Goal: Task Accomplishment & Management: Use online tool/utility

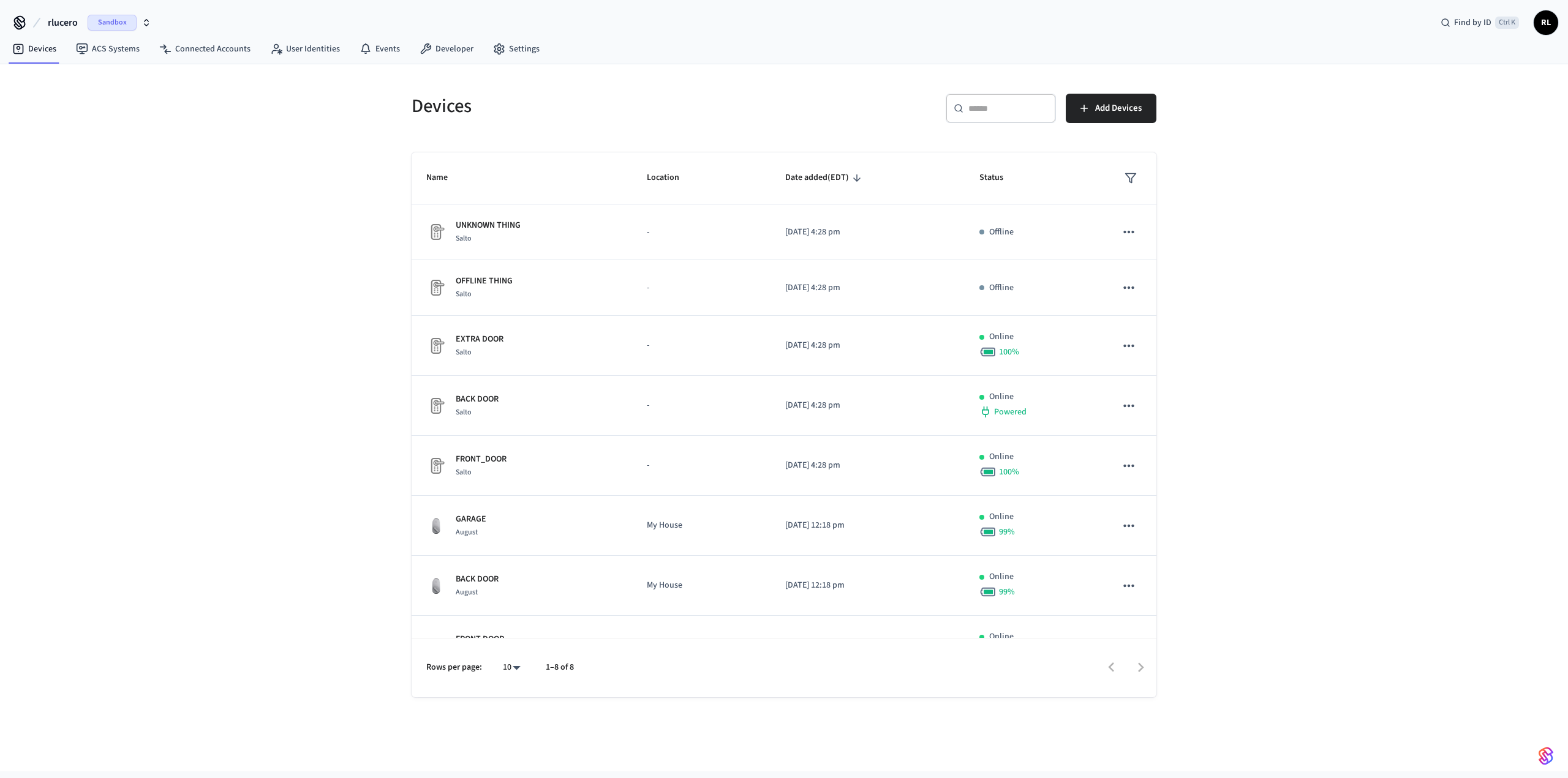
click at [122, 17] on span "Sandbox" at bounding box center [112, 22] width 49 height 15
click at [147, 77] on span "Production" at bounding box center [159, 77] width 49 height 15
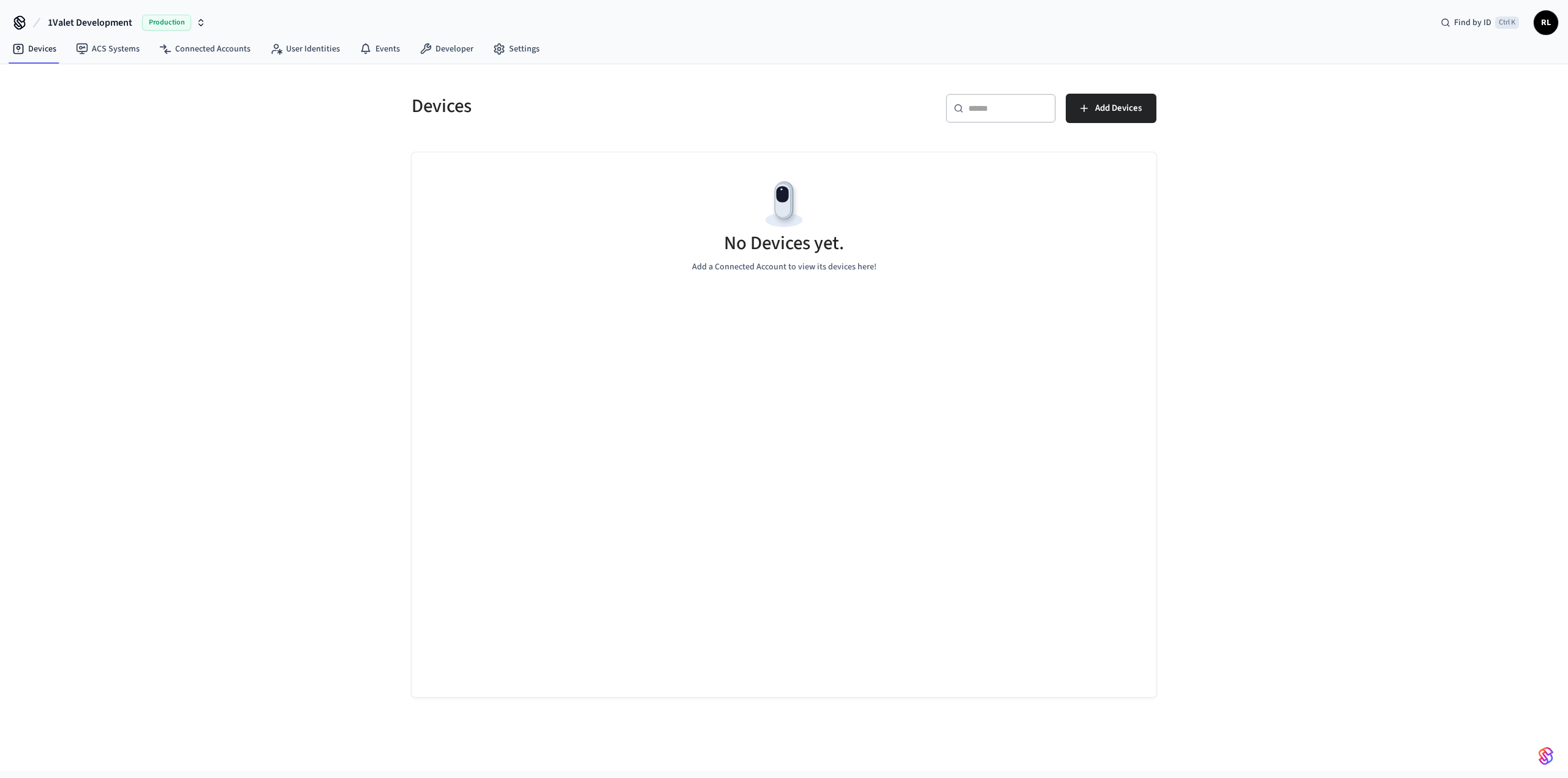
click at [1556, 20] on span "RL" at bounding box center [1546, 23] width 22 height 22
click at [1281, 173] on div "Devices ​ ​ Add Devices No Devices yet. Add a Connected Account to view its dev…" at bounding box center [784, 418] width 1568 height 707
click at [438, 53] on link "Developer" at bounding box center [446, 49] width 74 height 22
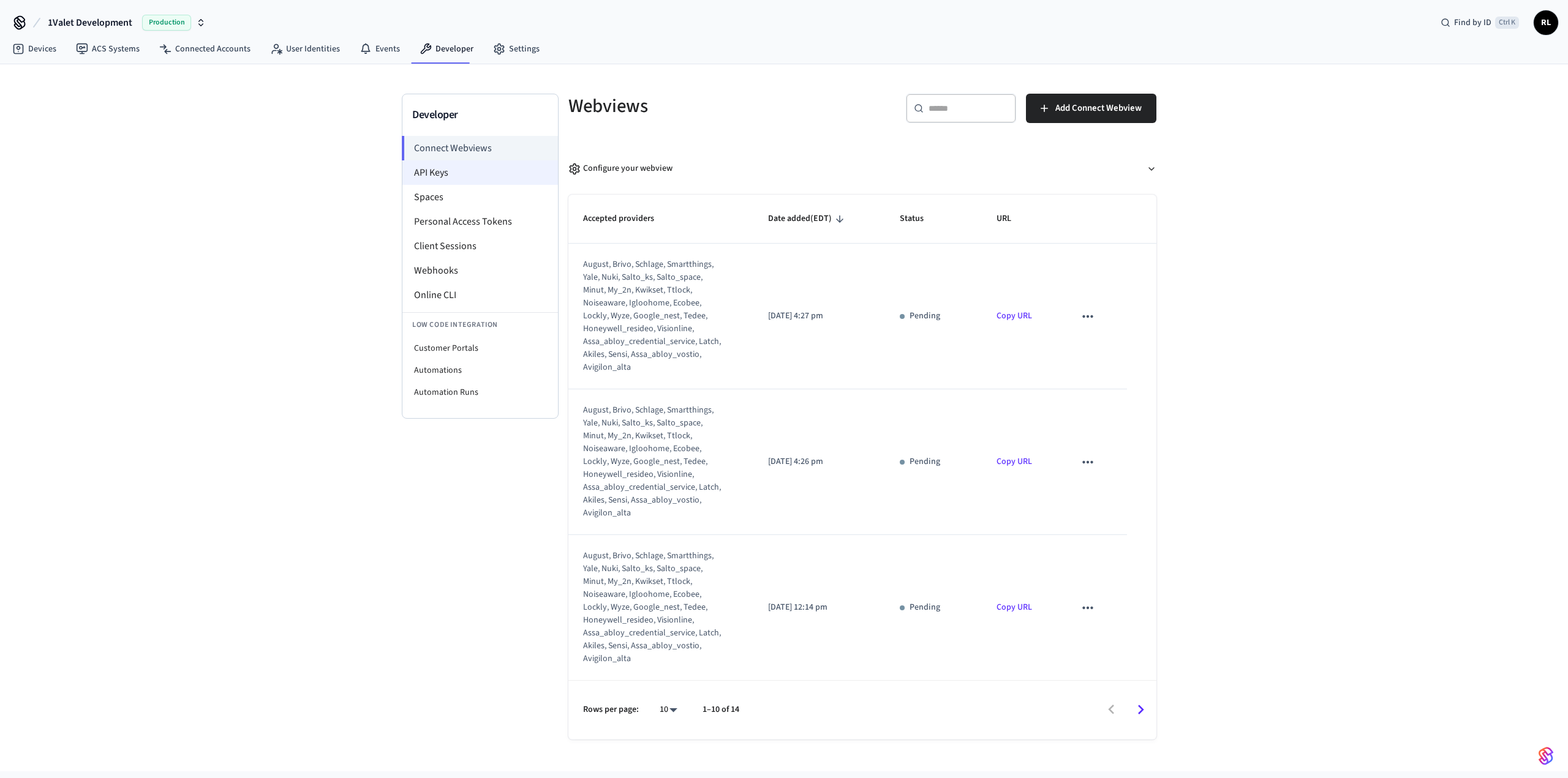
click at [449, 169] on li "API Keys" at bounding box center [480, 172] width 156 height 25
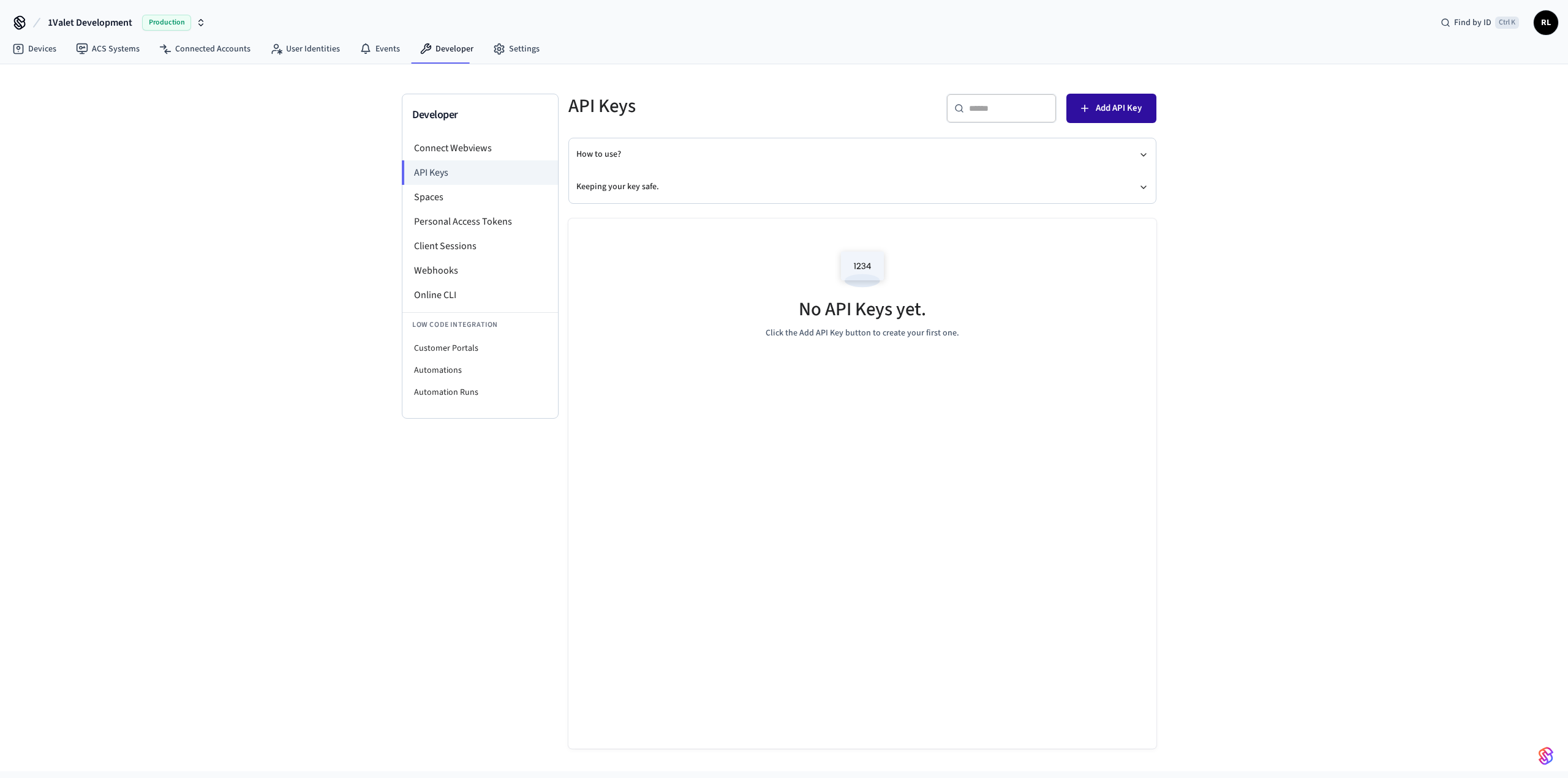
click at [1108, 109] on span "Add API Key" at bounding box center [1119, 107] width 46 height 15
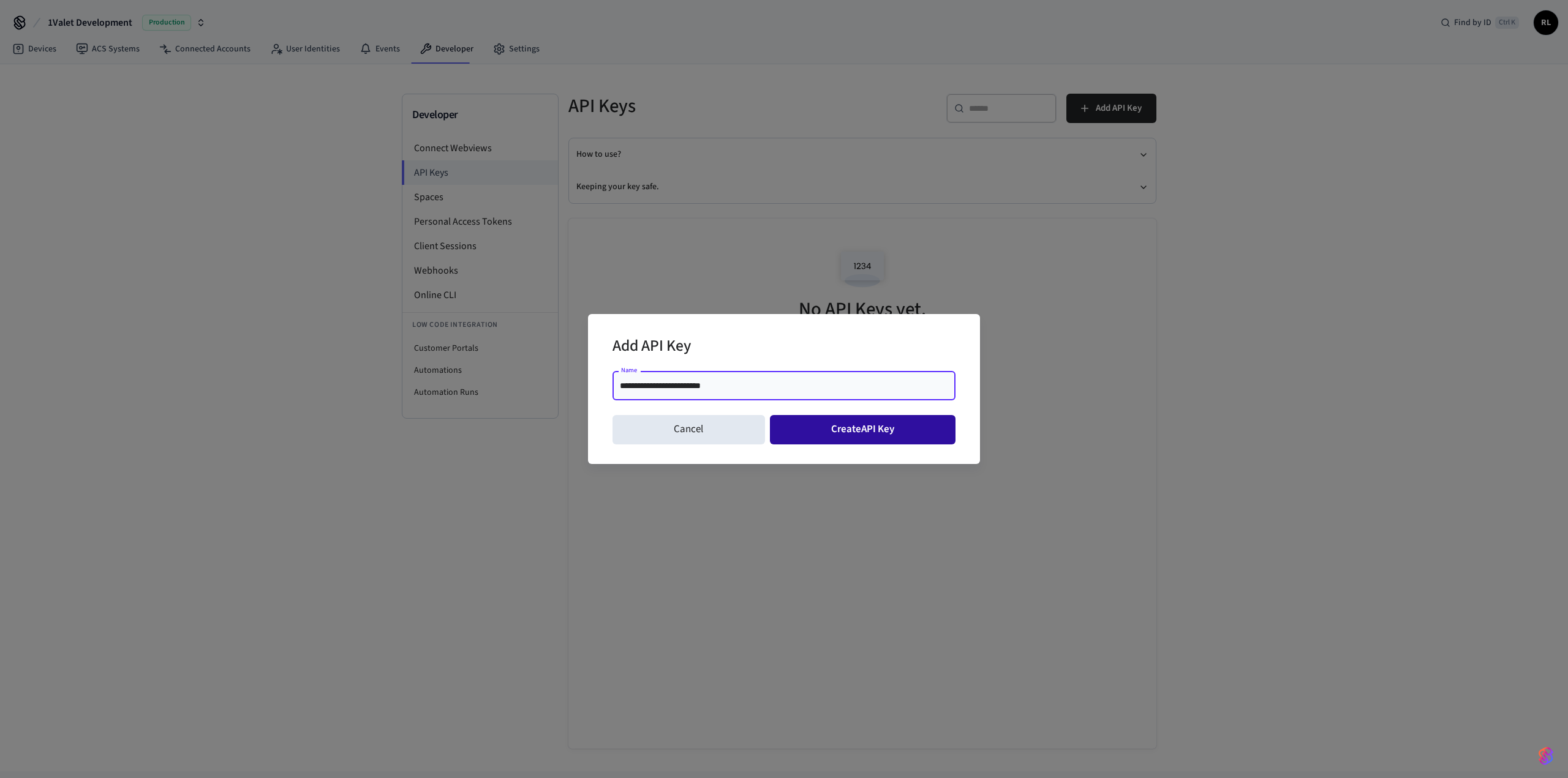
type input "**********"
click at [840, 425] on button "Create API Key" at bounding box center [863, 430] width 186 height 29
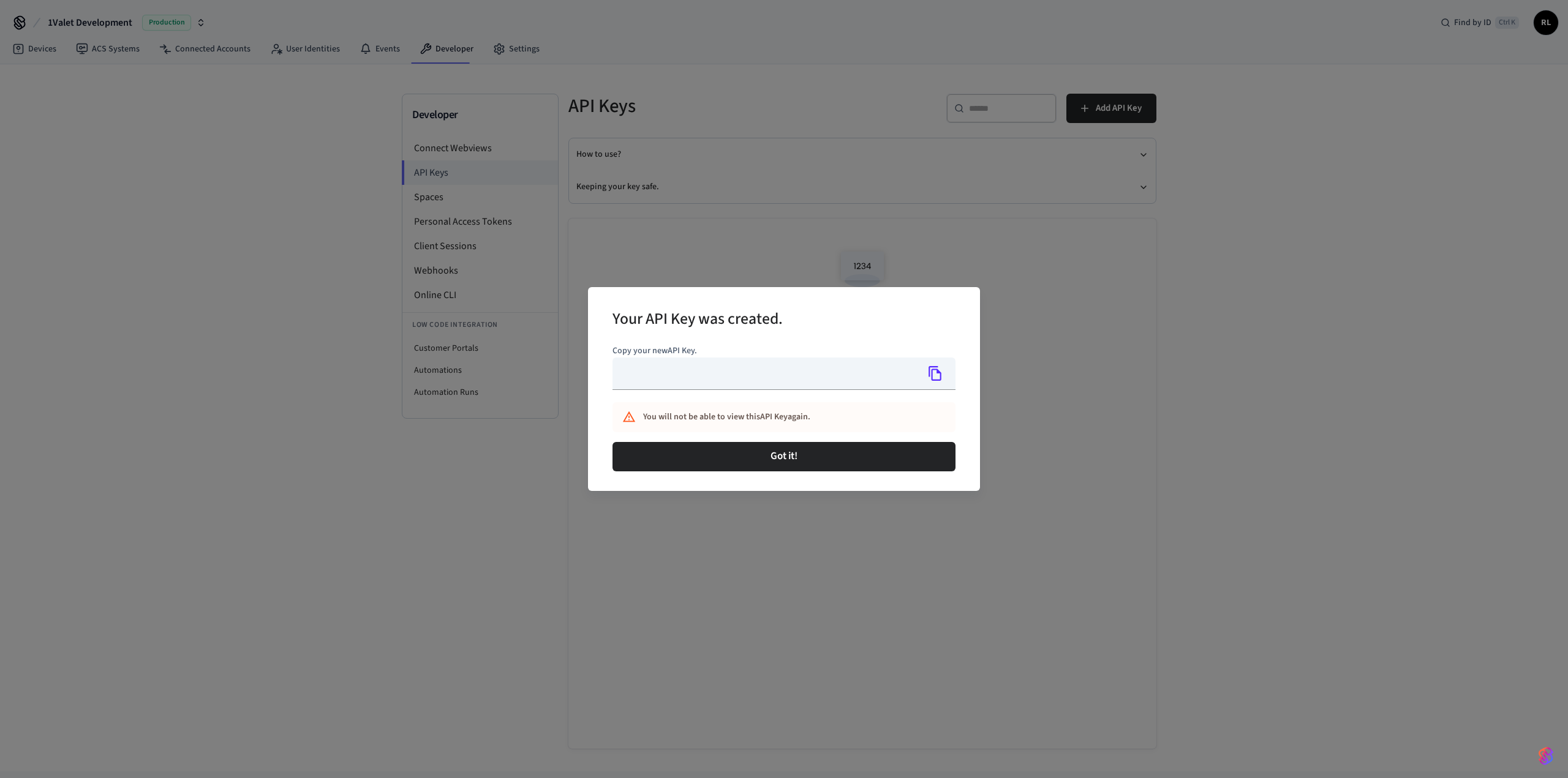
type input "**********"
click at [937, 375] on icon "Copy" at bounding box center [935, 373] width 15 height 15
click at [936, 374] on icon "Copy" at bounding box center [935, 373] width 15 height 15
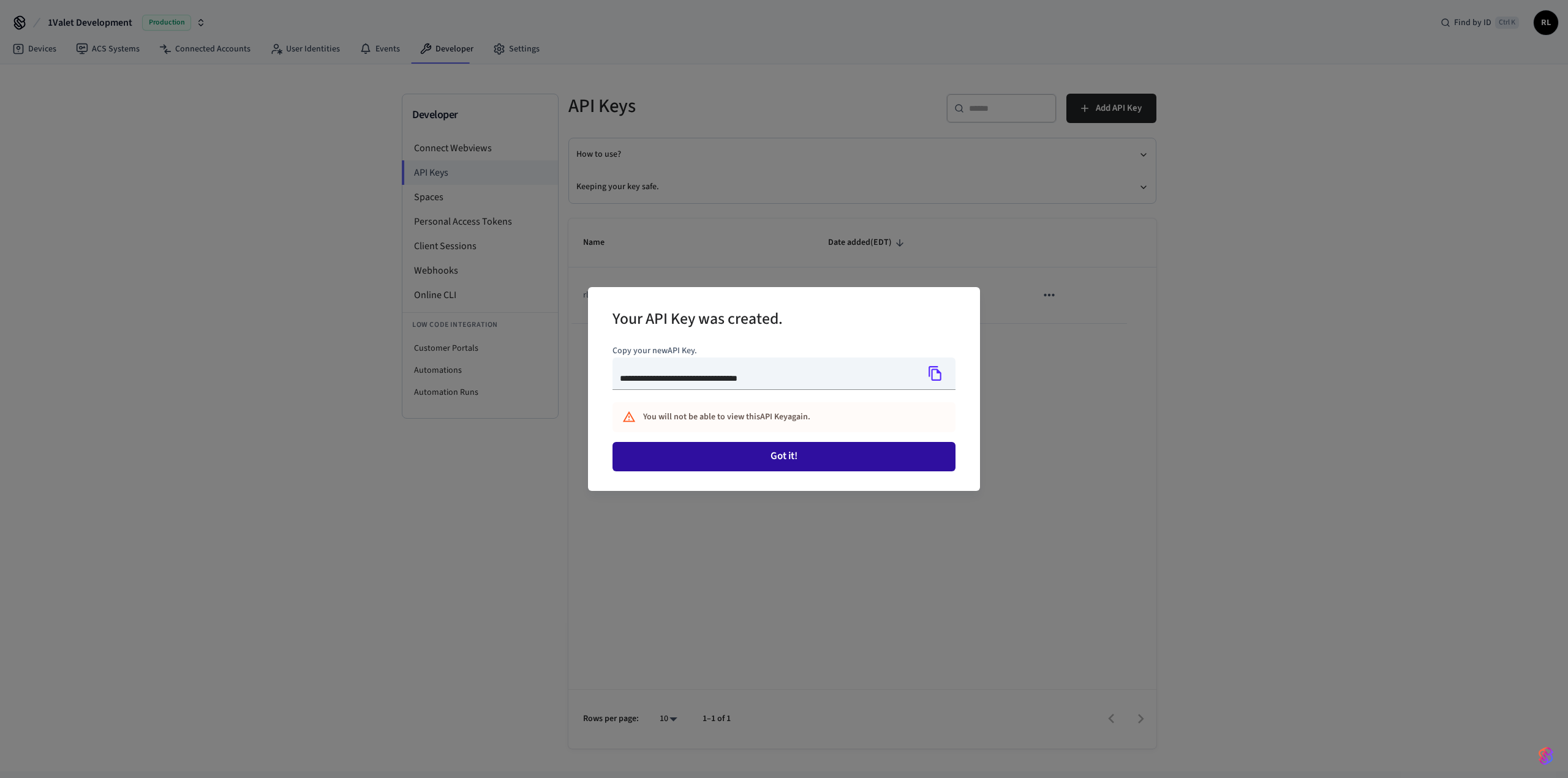
click at [787, 455] on button "Got it!" at bounding box center [784, 456] width 343 height 29
